Goal: Browse casually

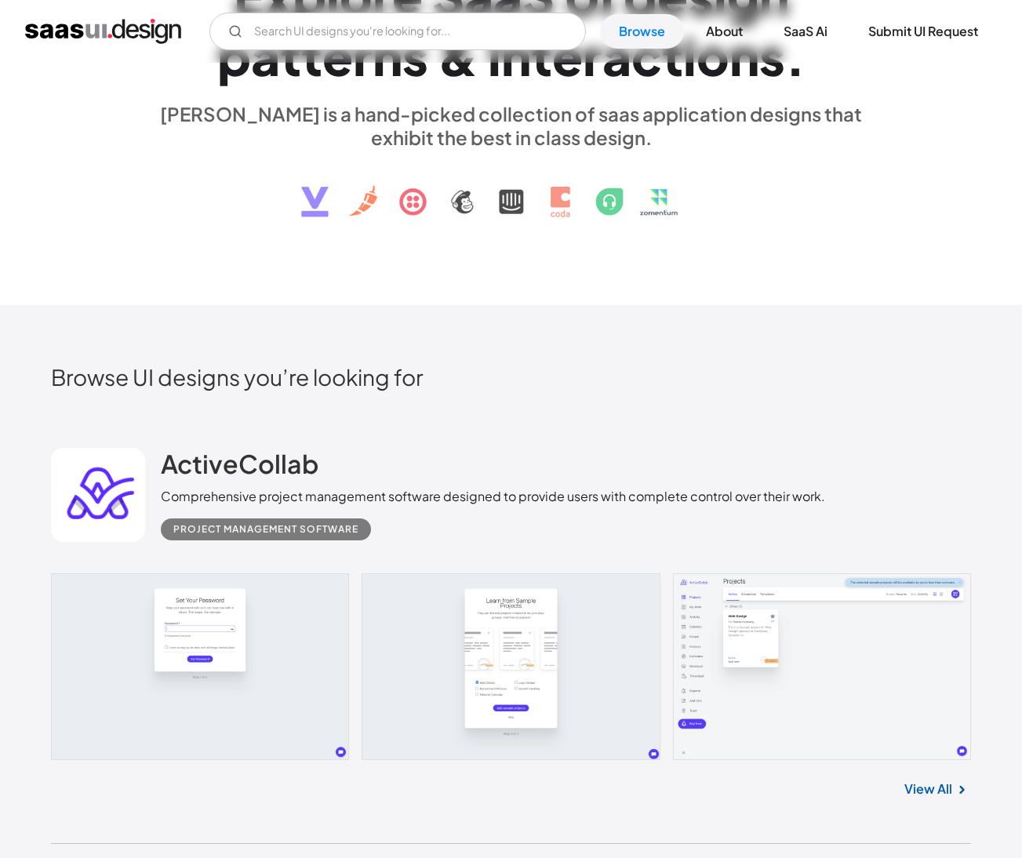
scroll to position [373, 0]
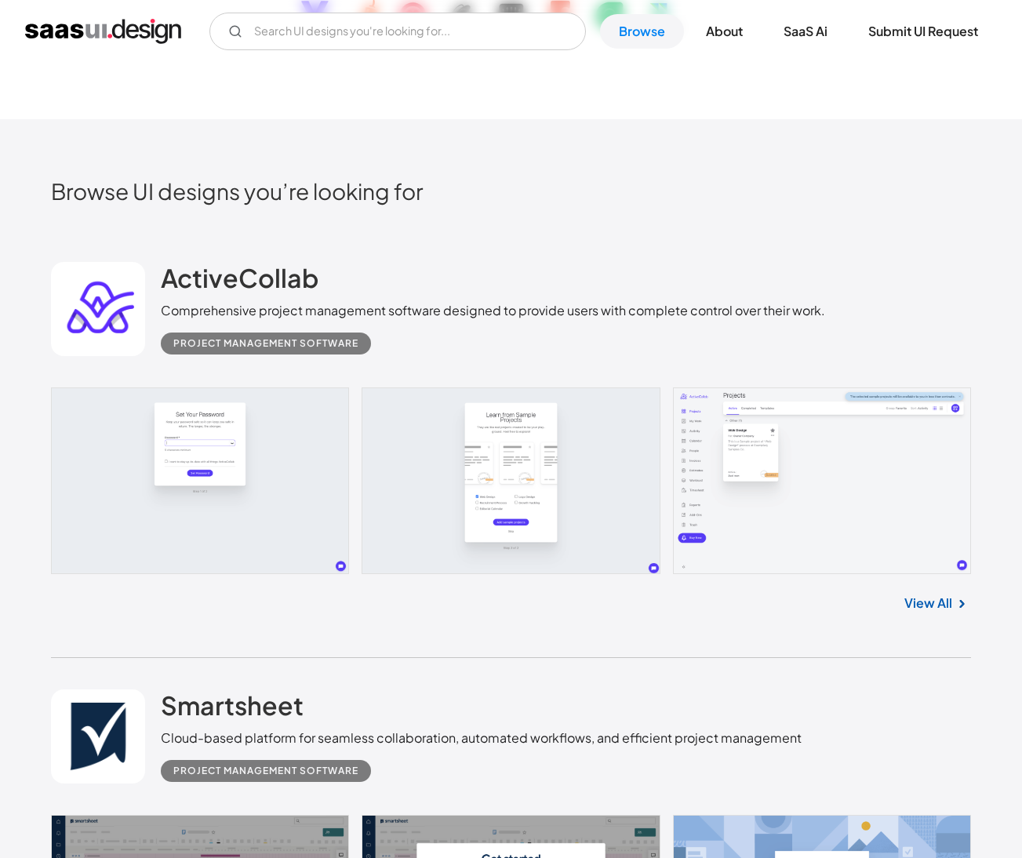
click at [739, 442] on link at bounding box center [511, 481] width 920 height 187
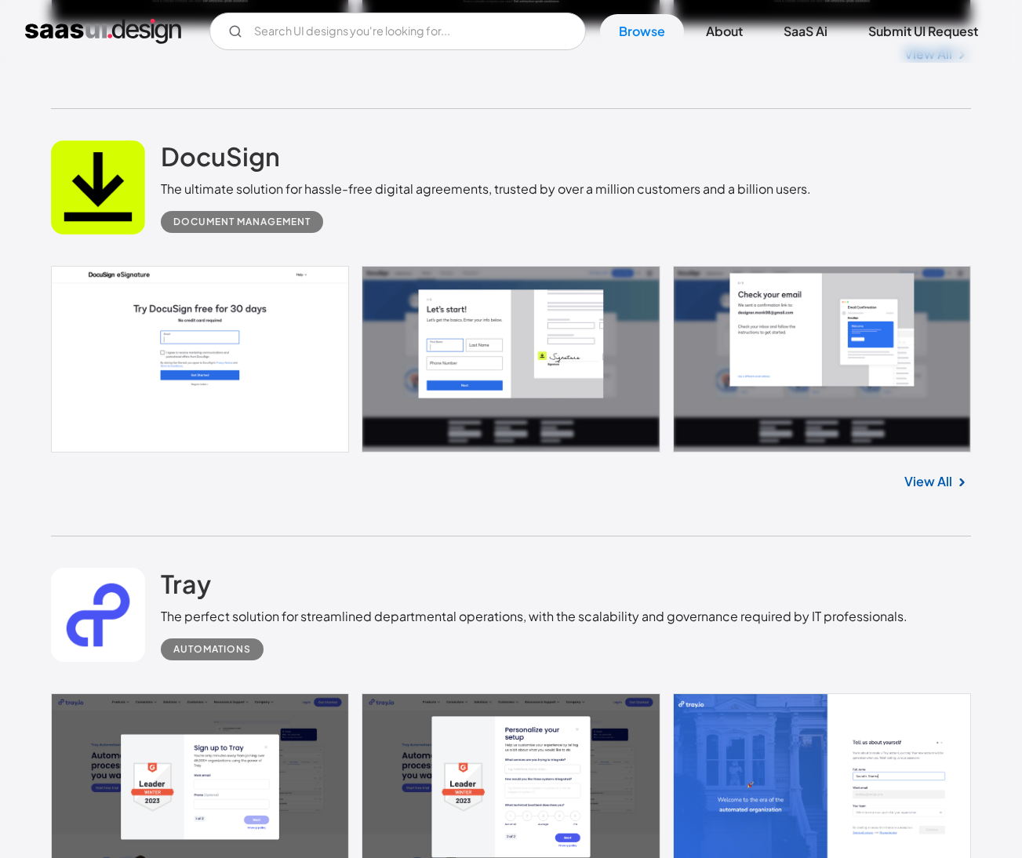
scroll to position [2405, 0]
